Goal: Task Accomplishment & Management: Manage account settings

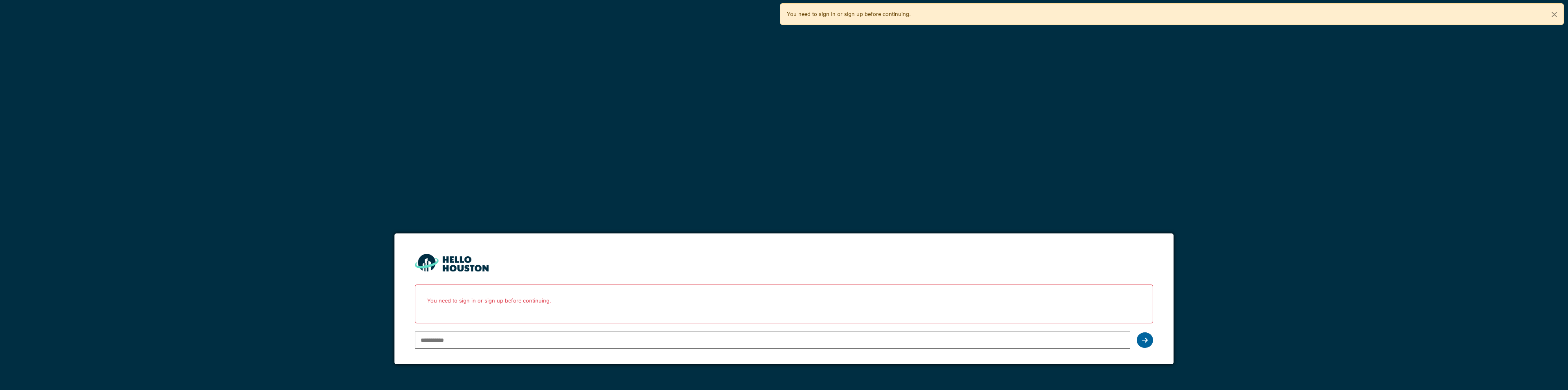
type input "**********"
click at [1149, 341] on div at bounding box center [1144, 341] width 16 height 16
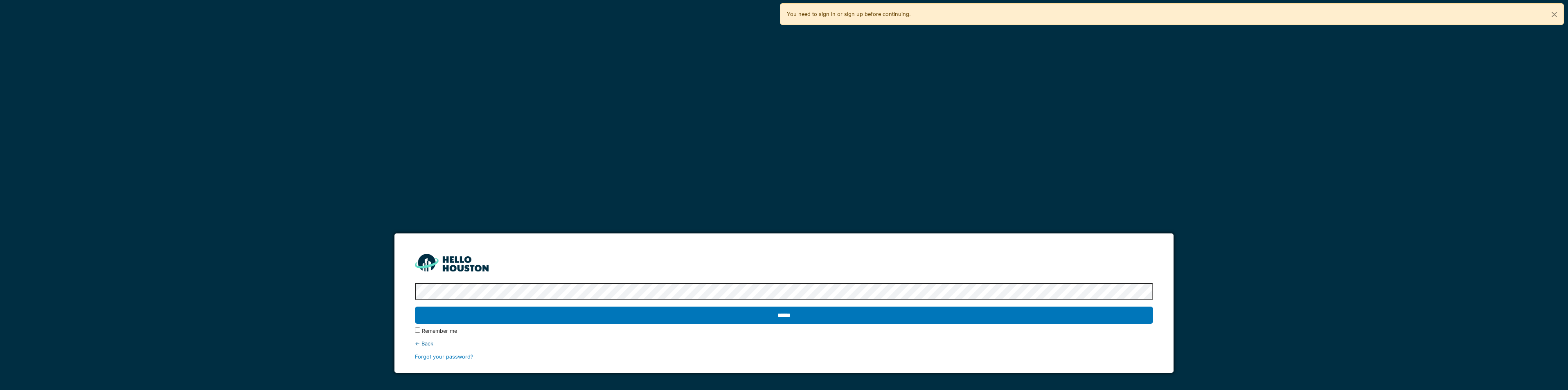
click at [413, 330] on form "**********" at bounding box center [783, 303] width 779 height 139
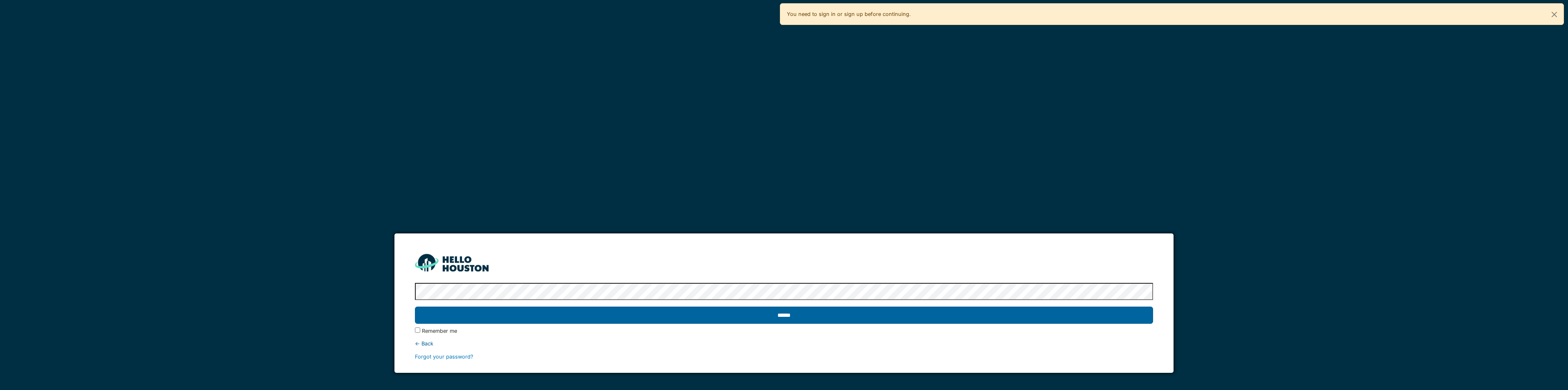
click at [458, 309] on input "******" at bounding box center [784, 315] width 738 height 17
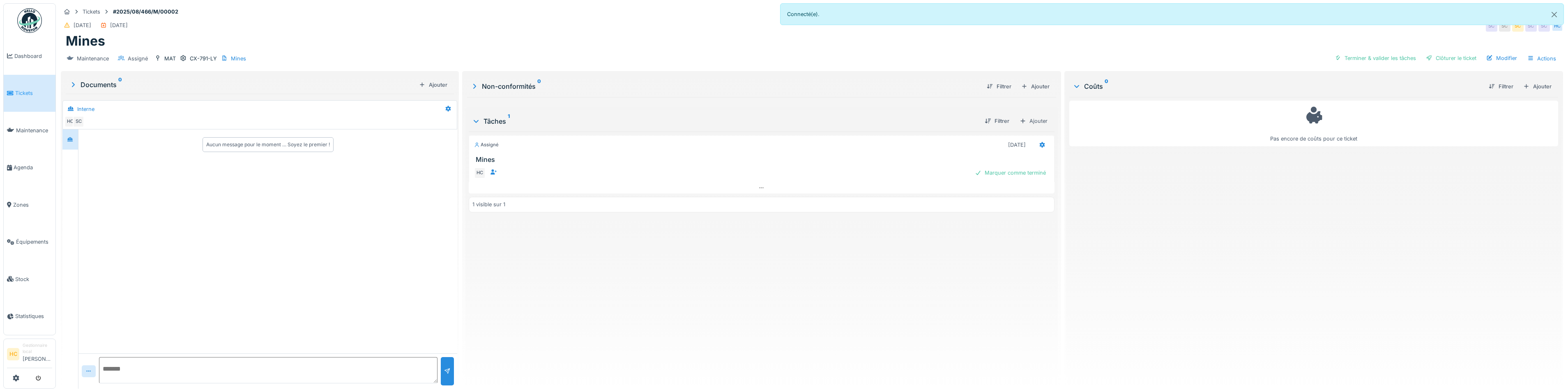
click at [557, 172] on div "HC Marquer comme terminé" at bounding box center [761, 173] width 575 height 12
click at [500, 146] on div "Assigné 01/10/2025" at bounding box center [761, 144] width 575 height 12
click at [502, 120] on div "Tâches 1" at bounding box center [725, 121] width 506 height 10
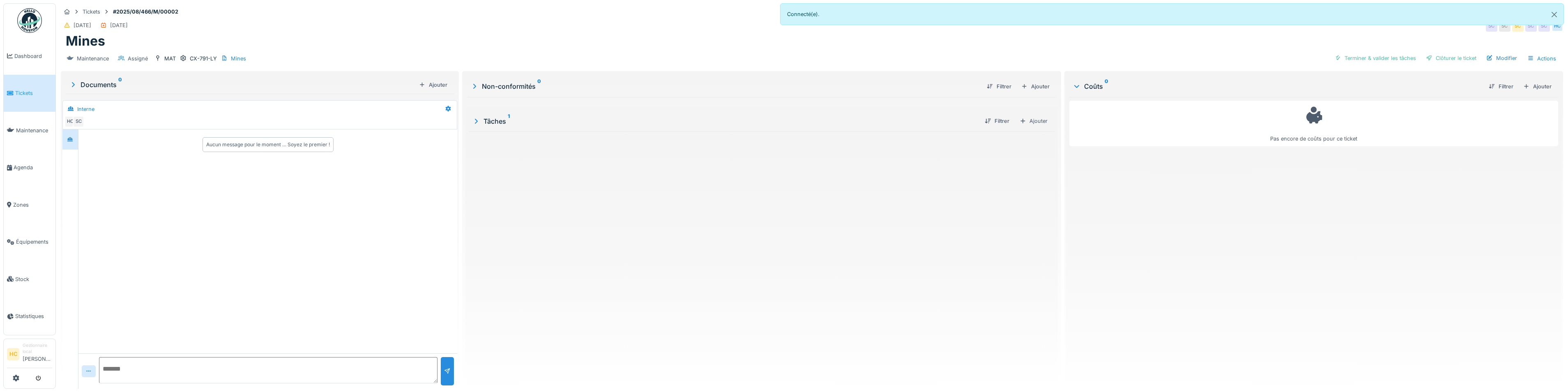
click at [488, 121] on div "Tâches 1" at bounding box center [725, 121] width 506 height 10
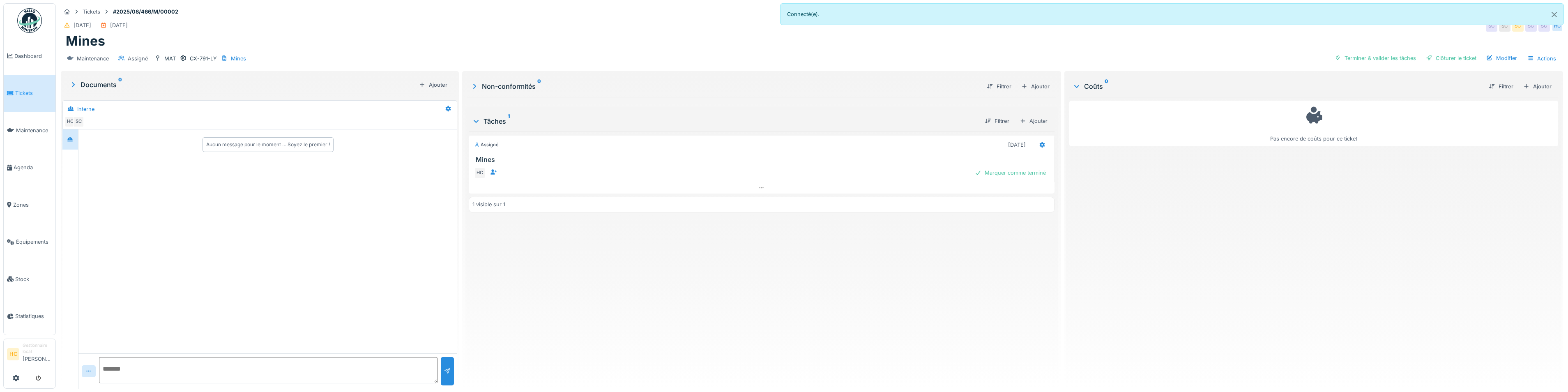
click at [489, 145] on div "Assigné" at bounding box center [486, 144] width 24 height 7
click at [1064, 83] on div "Coûts 0 Filtrer Ajouter Pas encore de coûts pour ce ticket" at bounding box center [1314, 231] width 499 height 319
click at [1093, 84] on div "Coûts 0" at bounding box center [1277, 86] width 409 height 10
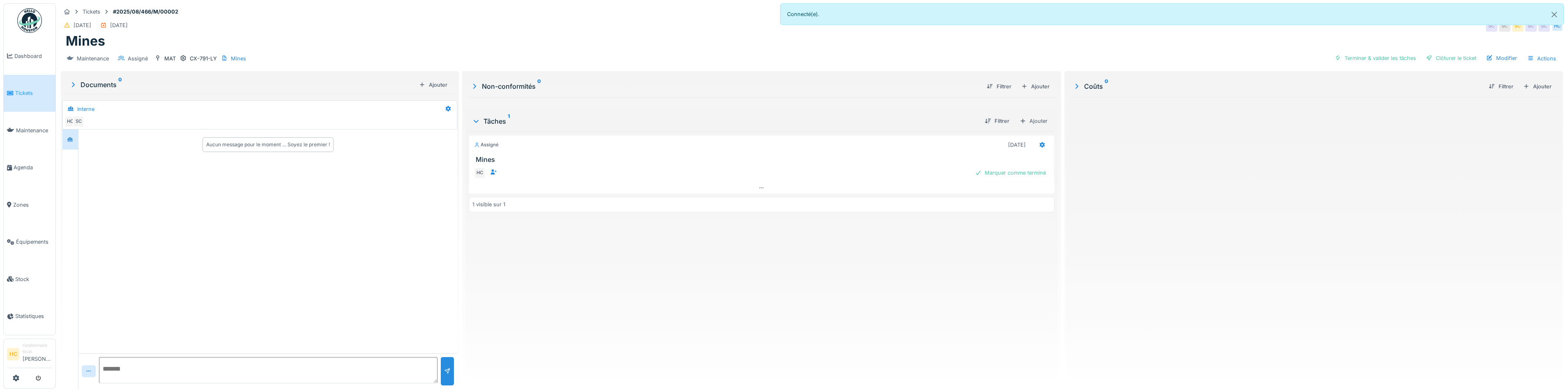
click at [1093, 84] on div "Coûts 0" at bounding box center [1277, 86] width 409 height 10
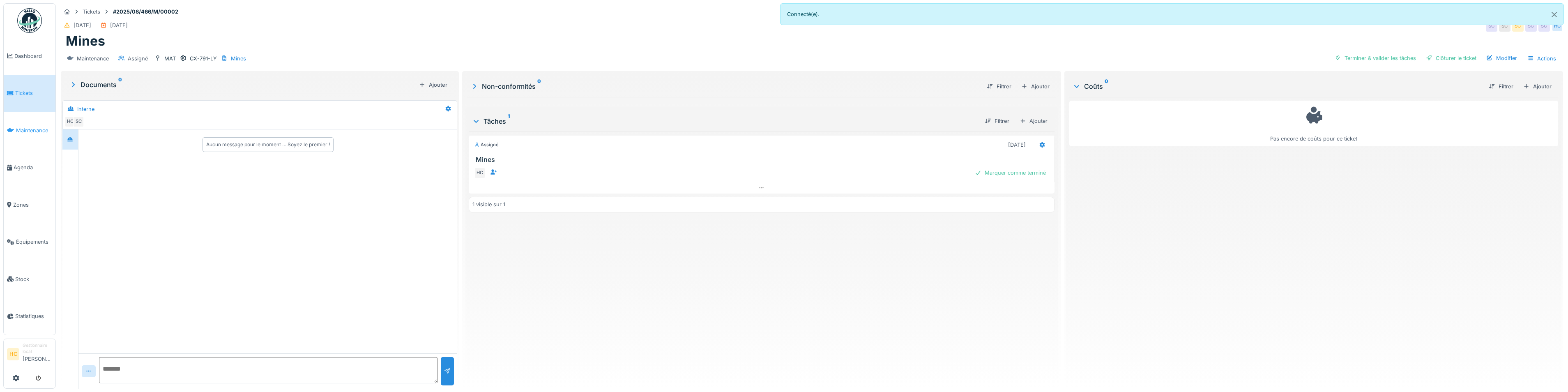
click at [36, 131] on span "Maintenance" at bounding box center [34, 130] width 36 height 8
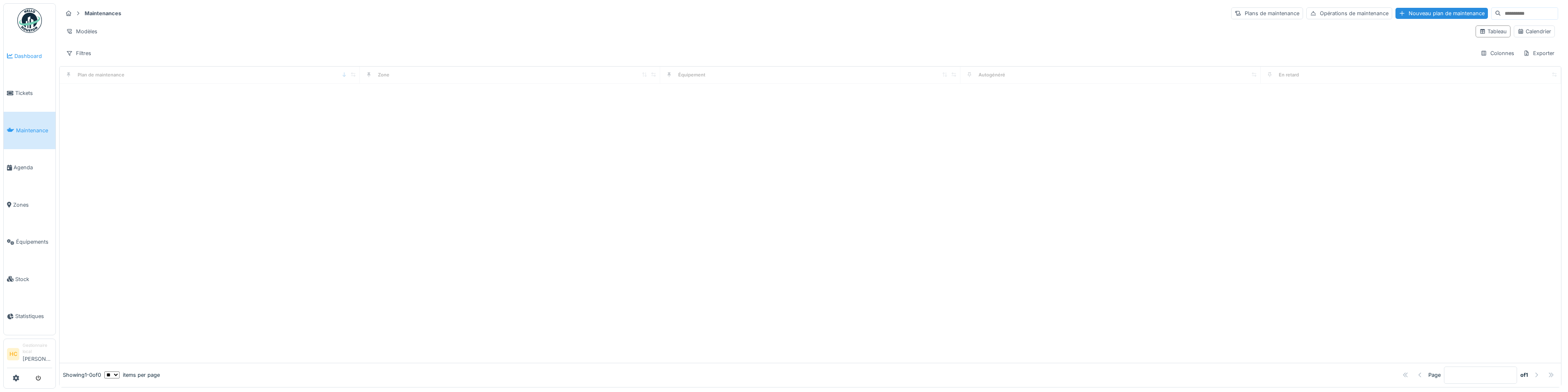
click at [31, 59] on link "Dashboard" at bounding box center [29, 56] width 52 height 37
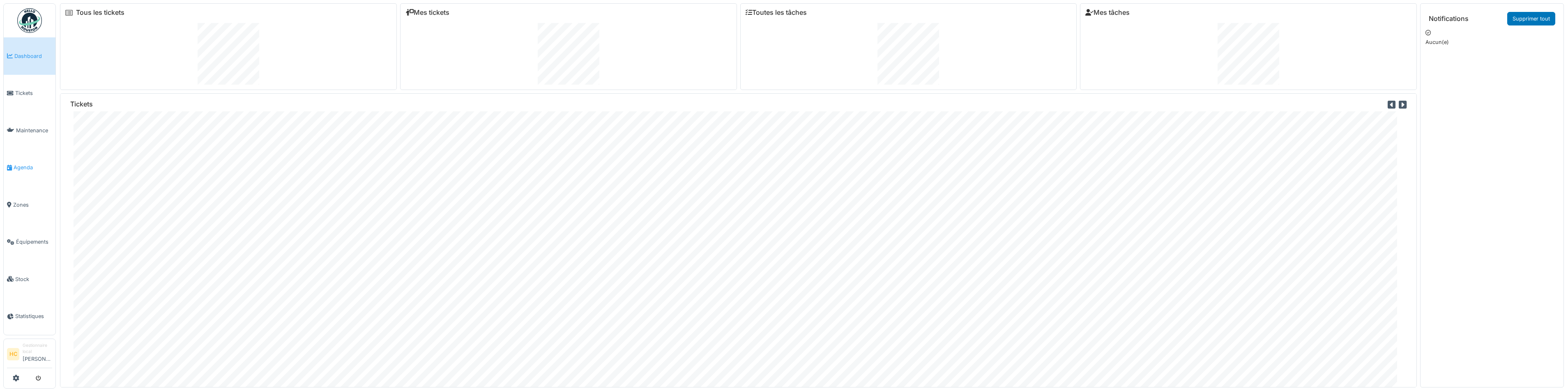
click at [24, 174] on link "Agenda" at bounding box center [29, 168] width 52 height 37
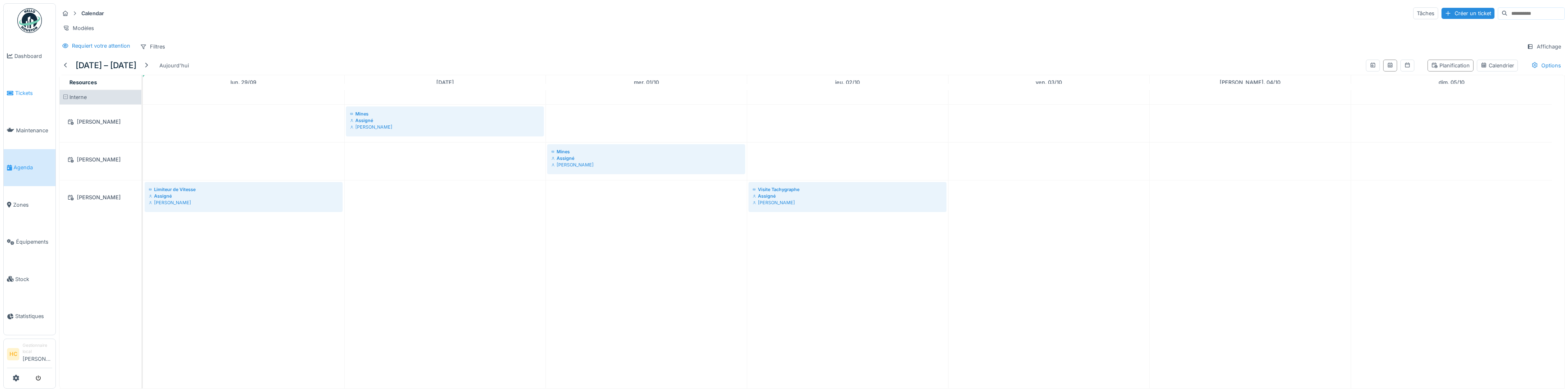
click at [16, 92] on span "Tickets" at bounding box center [34, 93] width 37 height 8
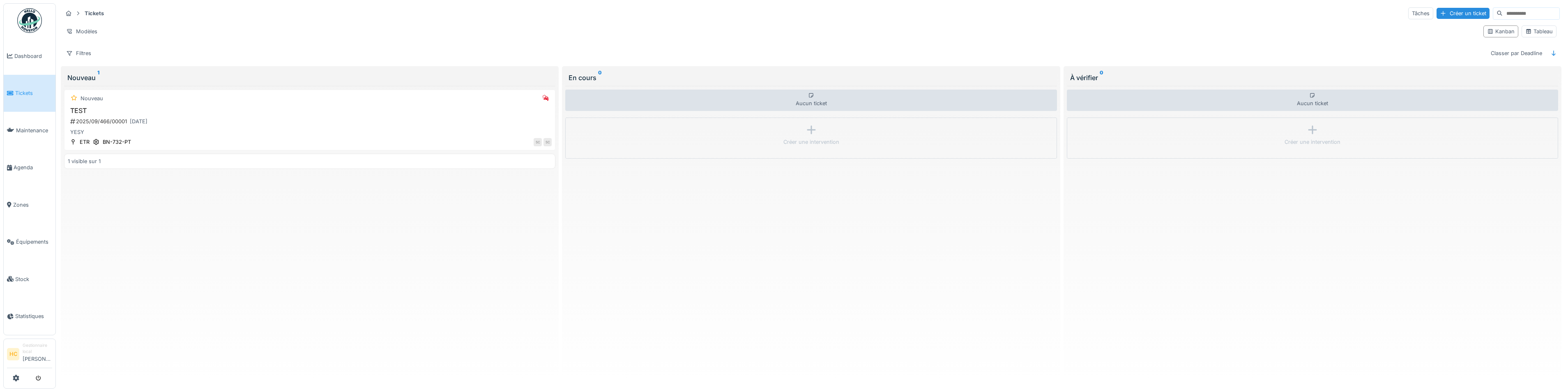
click at [20, 59] on span "Dashboard" at bounding box center [34, 56] width 38 height 8
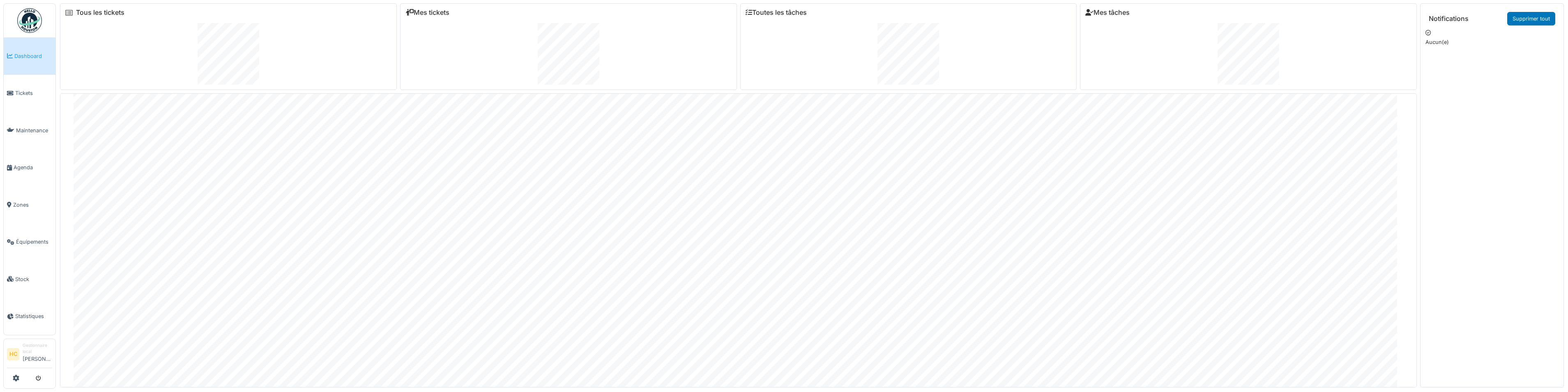
scroll to position [194, 0]
click at [16, 89] on span "Tickets" at bounding box center [34, 93] width 37 height 8
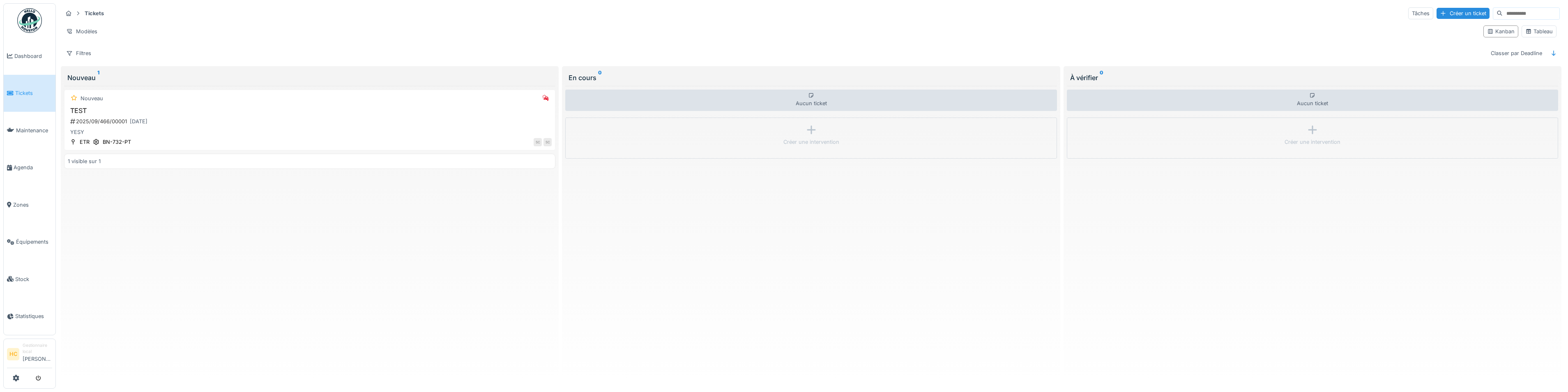
click at [626, 70] on div "En cours 0" at bounding box center [811, 78] width 491 height 17
click at [144, 117] on div "30/09/2025" at bounding box center [139, 121] width 23 height 10
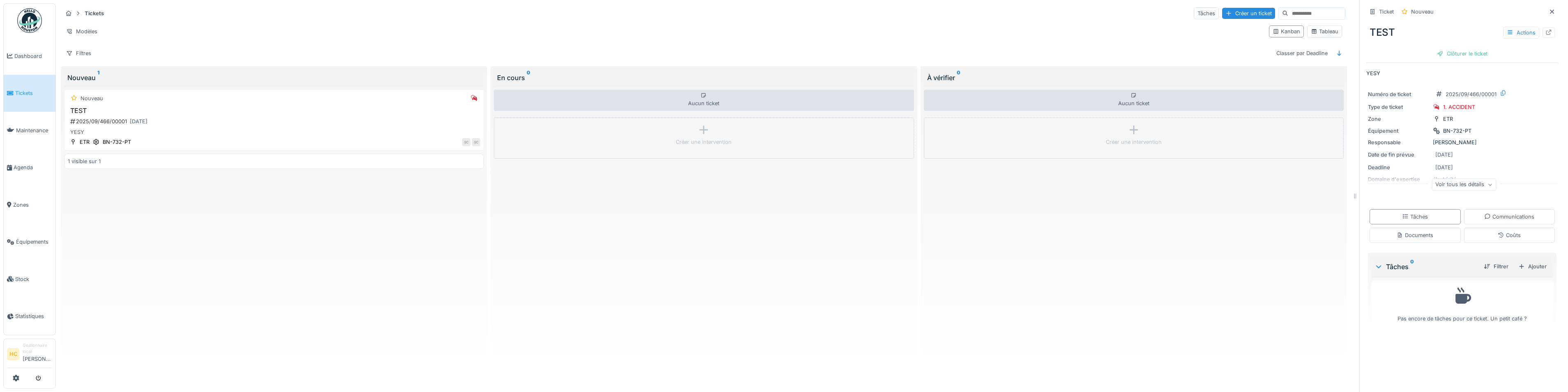
click at [147, 160] on div "1 visible sur 1" at bounding box center [274, 161] width 420 height 15
click at [1295, 210] on div "Aucun ticket Créer une intervention" at bounding box center [1134, 233] width 420 height 295
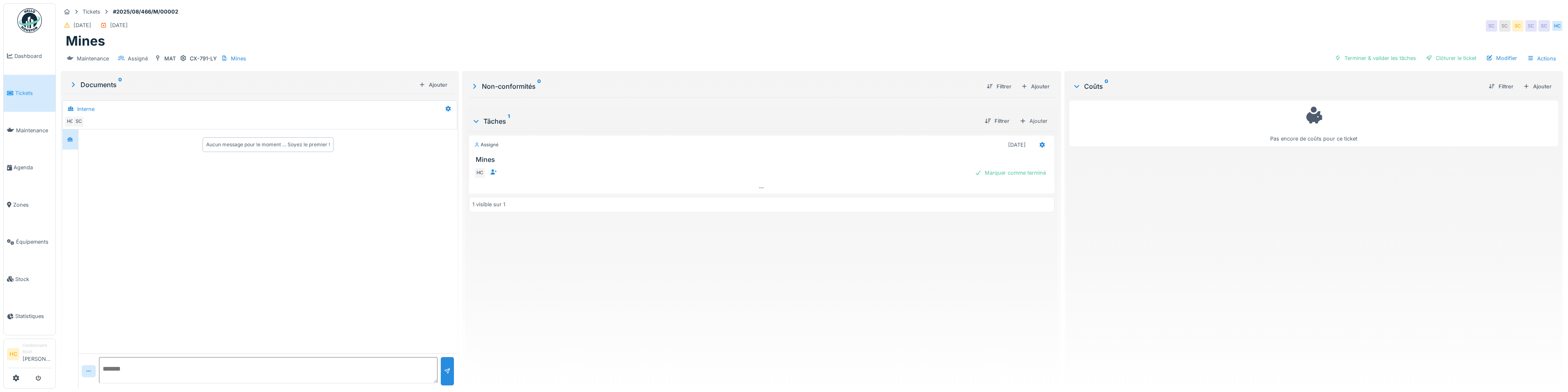
drag, startPoint x: 549, startPoint y: 201, endPoint x: 511, endPoint y: 205, distance: 38.2
click at [545, 205] on div "1 visible sur 1" at bounding box center [761, 204] width 586 height 15
click at [761, 185] on icon at bounding box center [761, 188] width 7 height 6
click at [738, 168] on div "mer. 01/10 mer. [DATE] 01:00" at bounding box center [746, 173] width 519 height 12
